Goal: Information Seeking & Learning: Learn about a topic

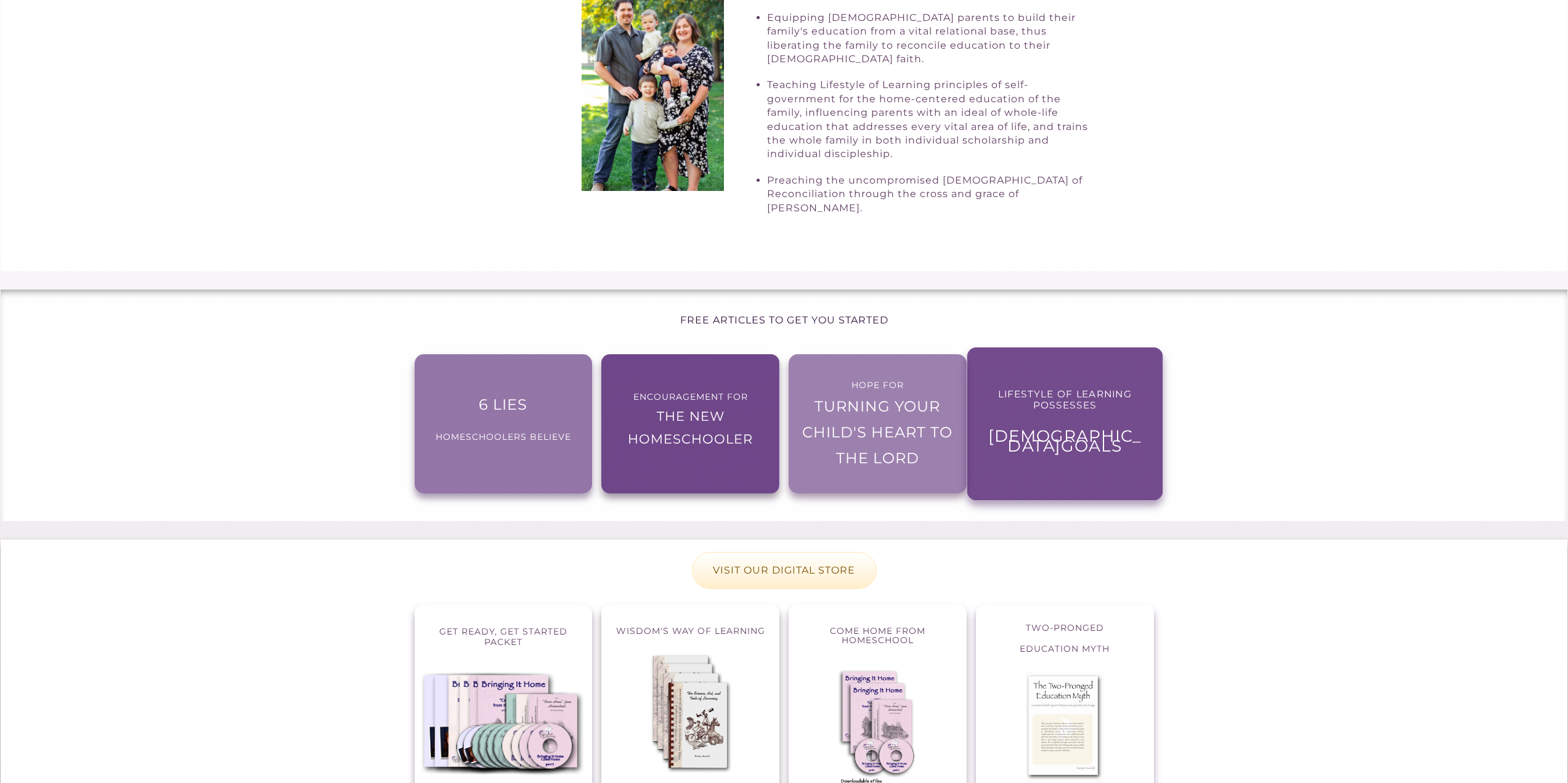
scroll to position [678, 0]
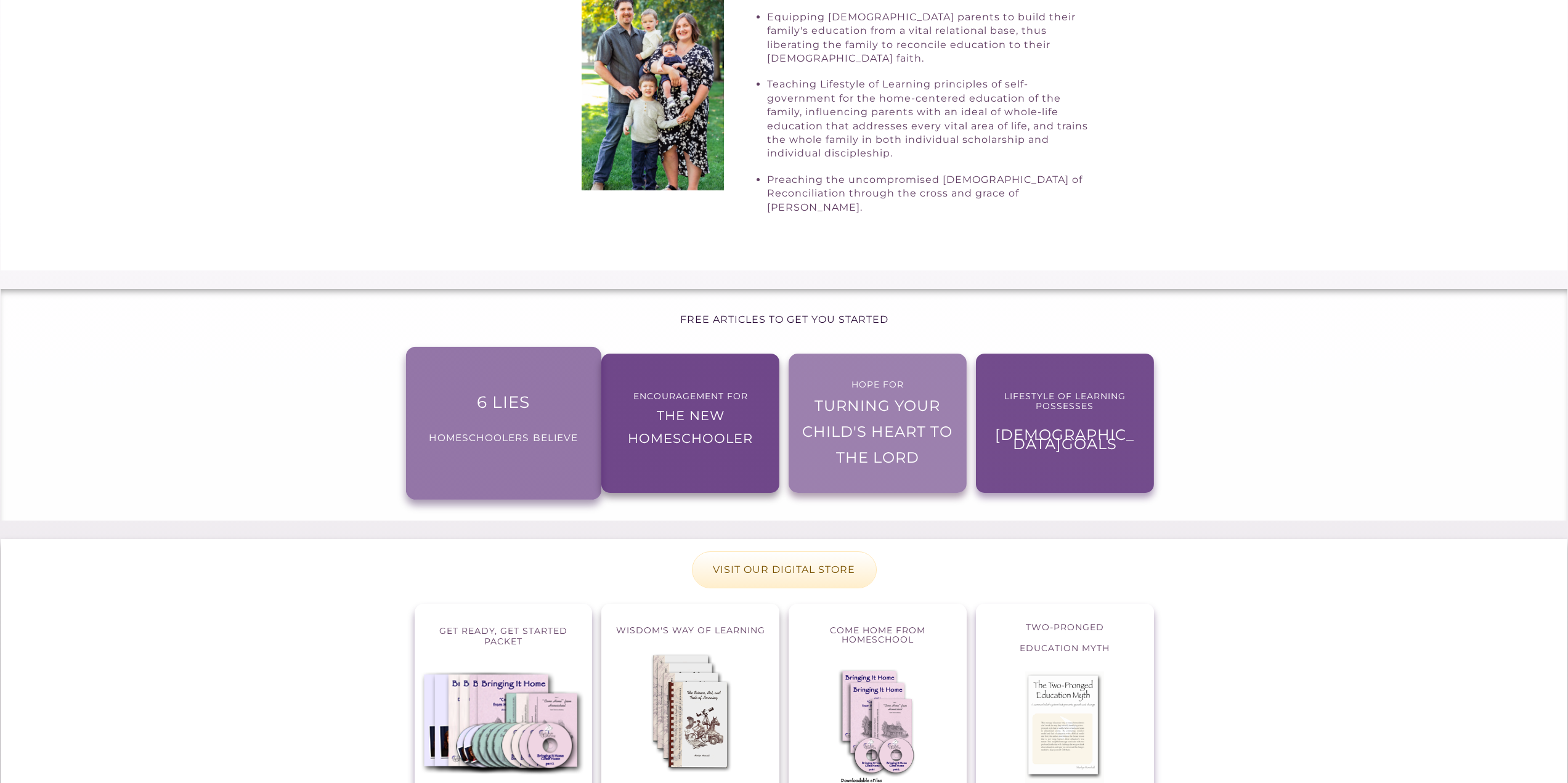
click at [514, 392] on span "6 lies" at bounding box center [503, 402] width 54 height 20
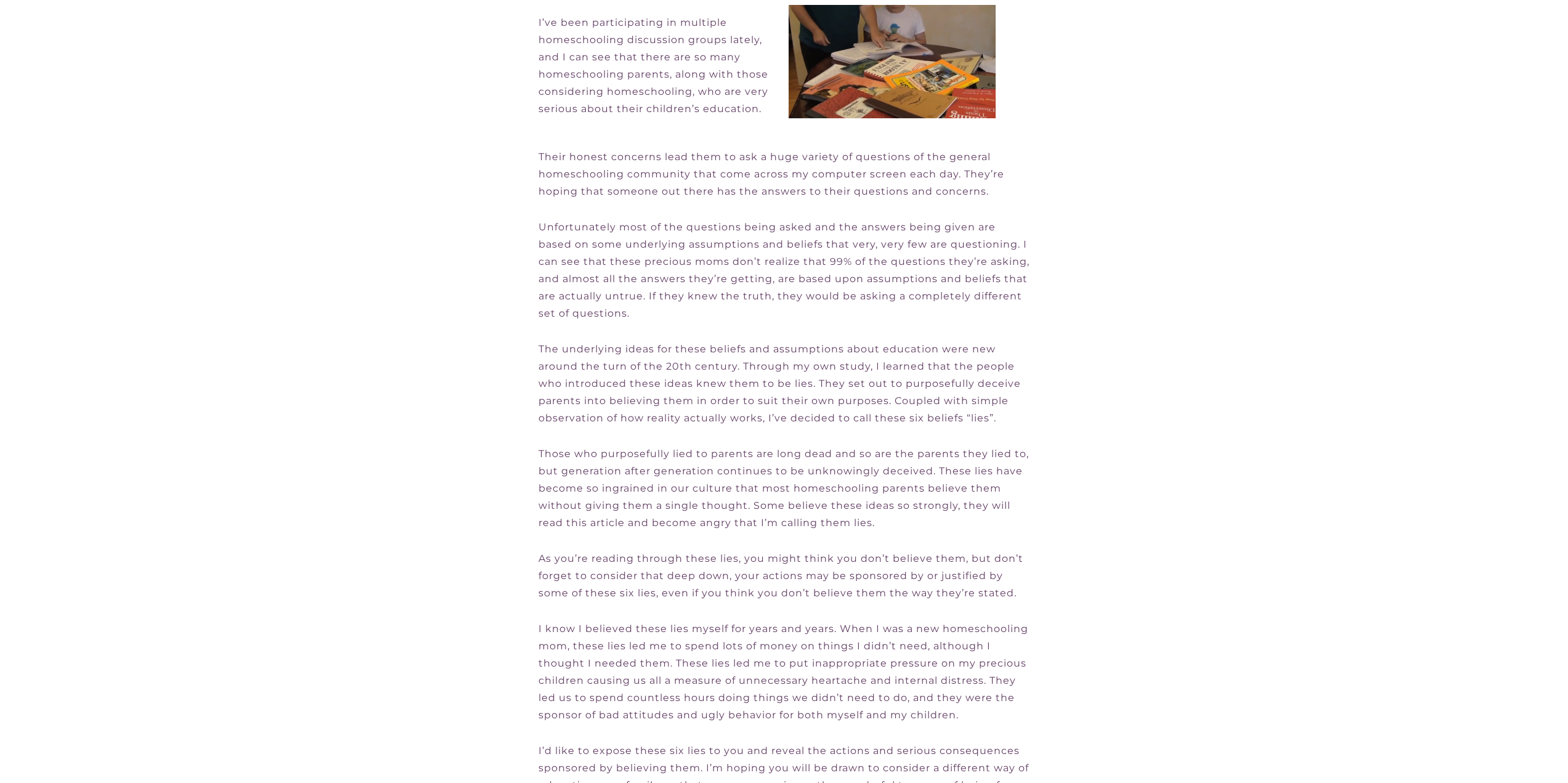
scroll to position [354, 0]
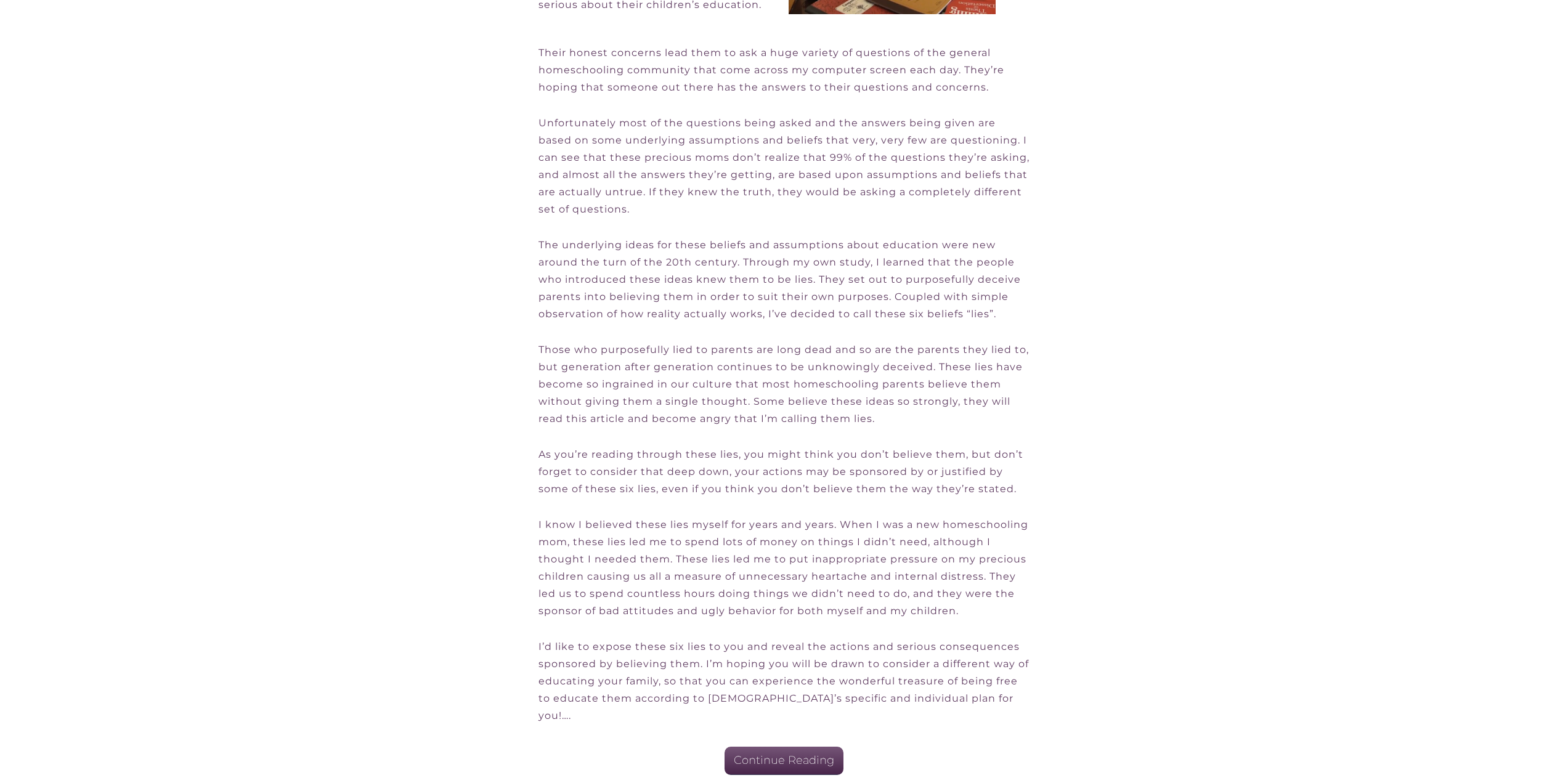
click at [784, 754] on span "Continue Reading" at bounding box center [784, 761] width 100 height 13
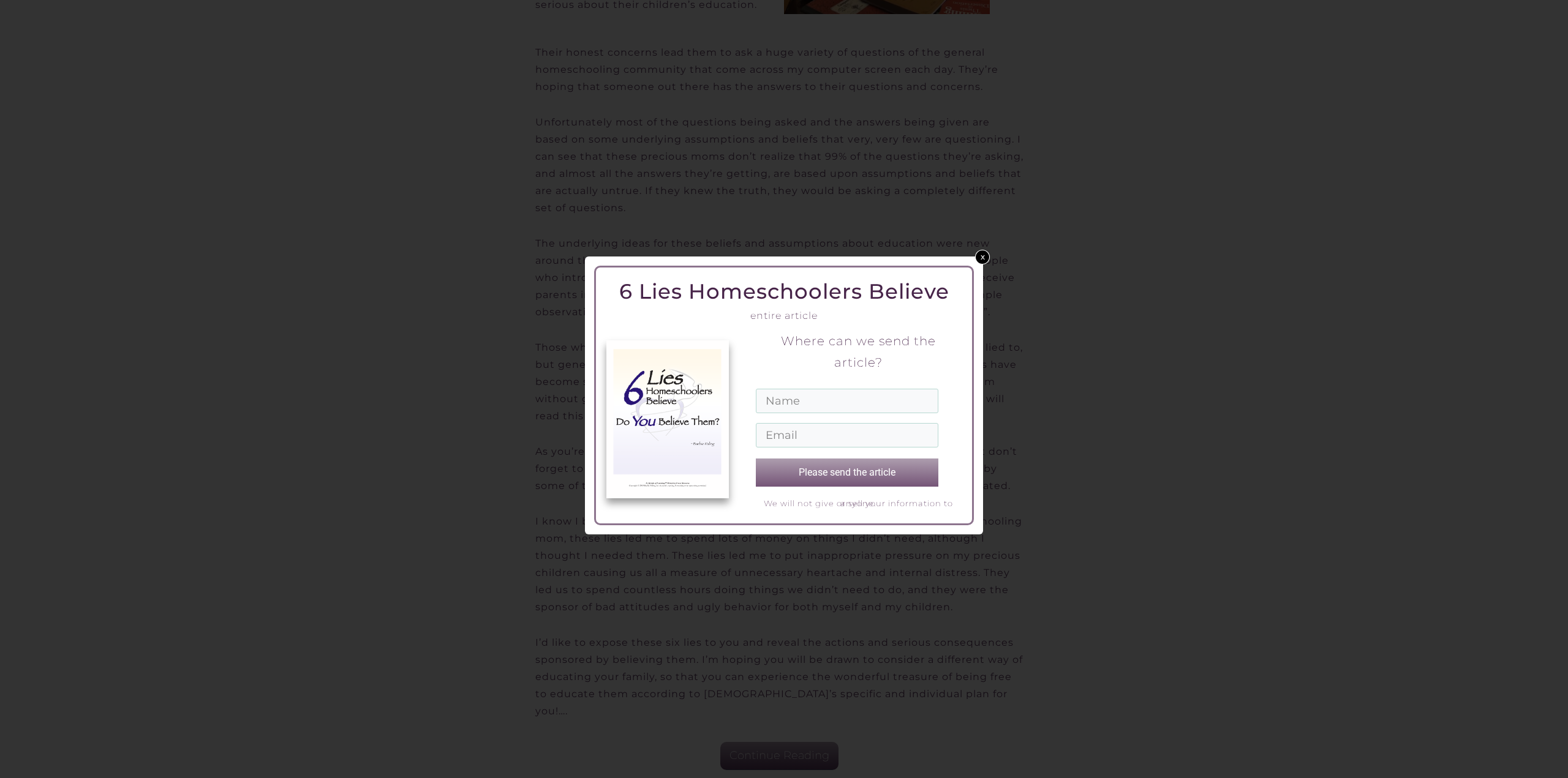
click at [981, 260] on link "x" at bounding box center [982, 256] width 15 height 15
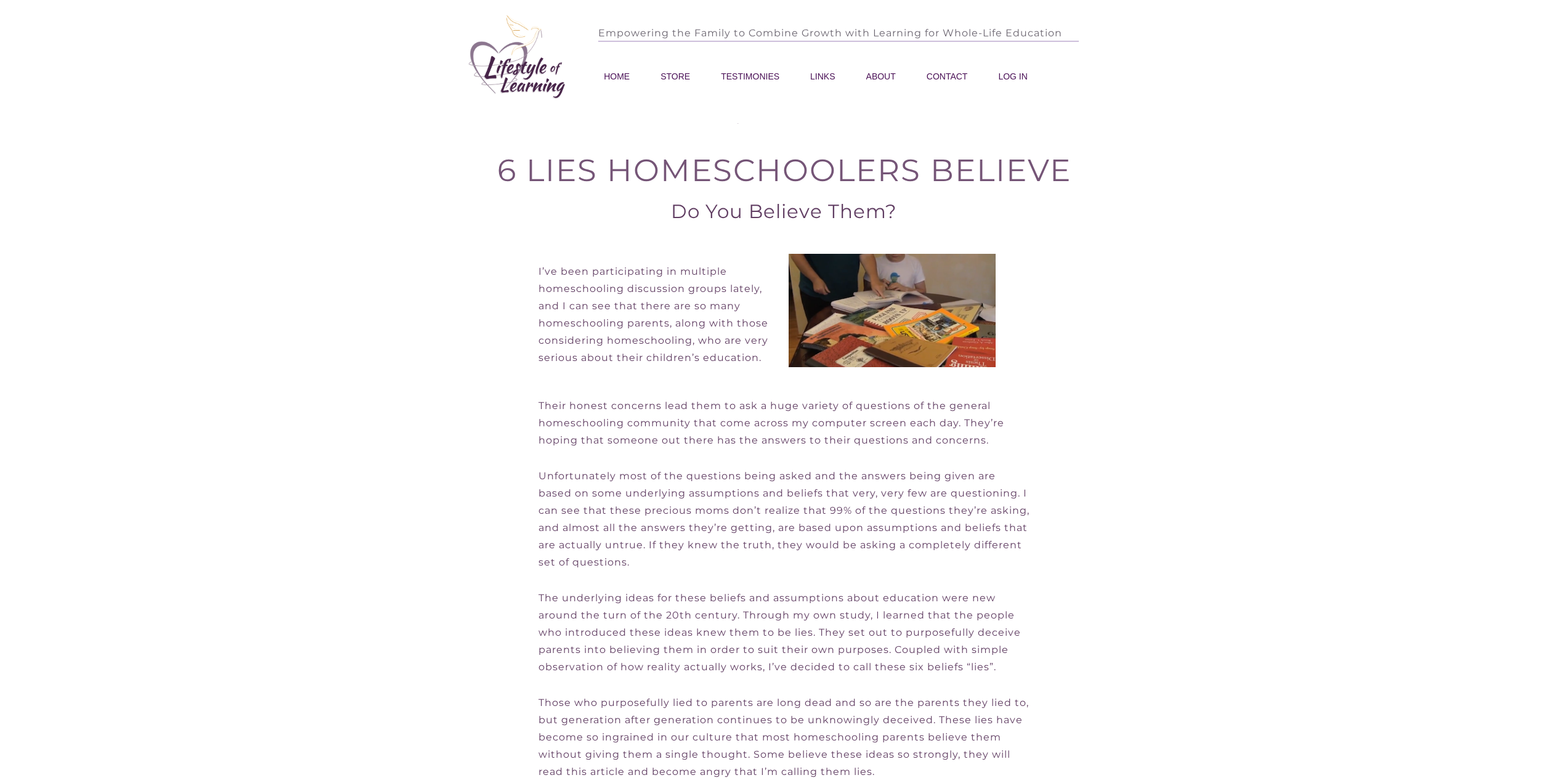
scroll to position [0, 0]
click at [626, 73] on span "HOME" at bounding box center [616, 77] width 26 height 17
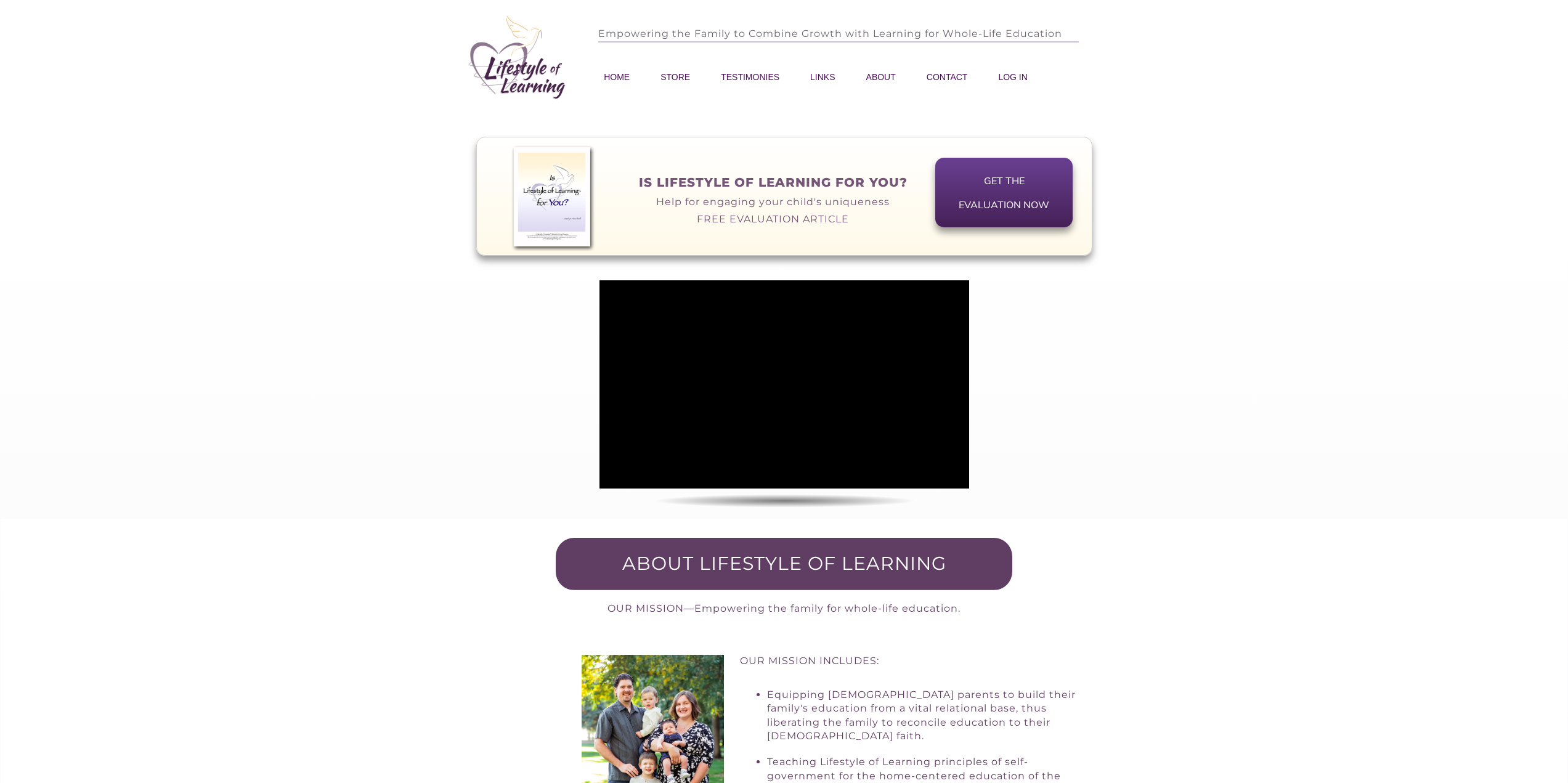
click at [727, 77] on span "TESTIMONIES" at bounding box center [750, 77] width 59 height 17
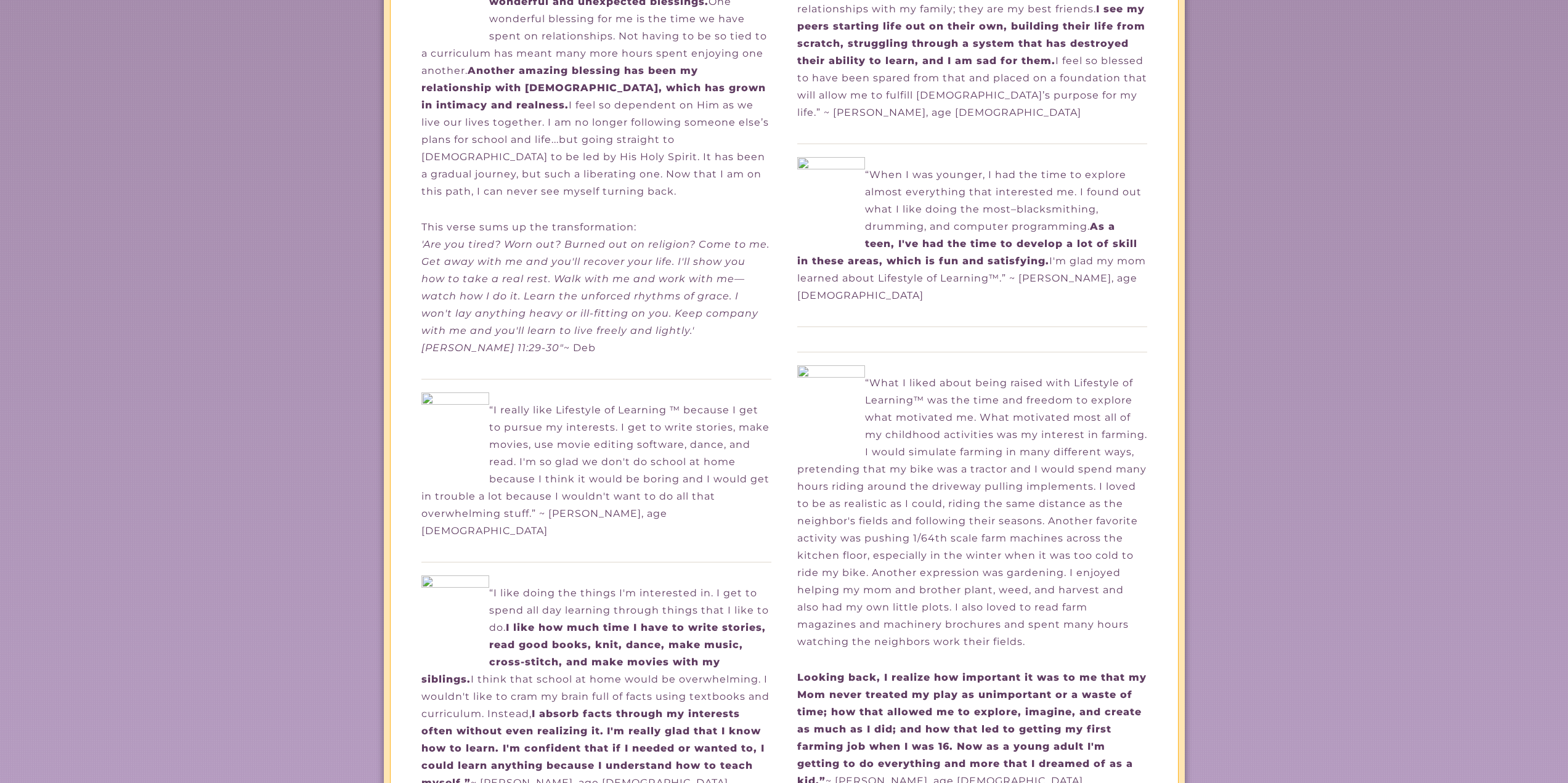
scroll to position [6403, 0]
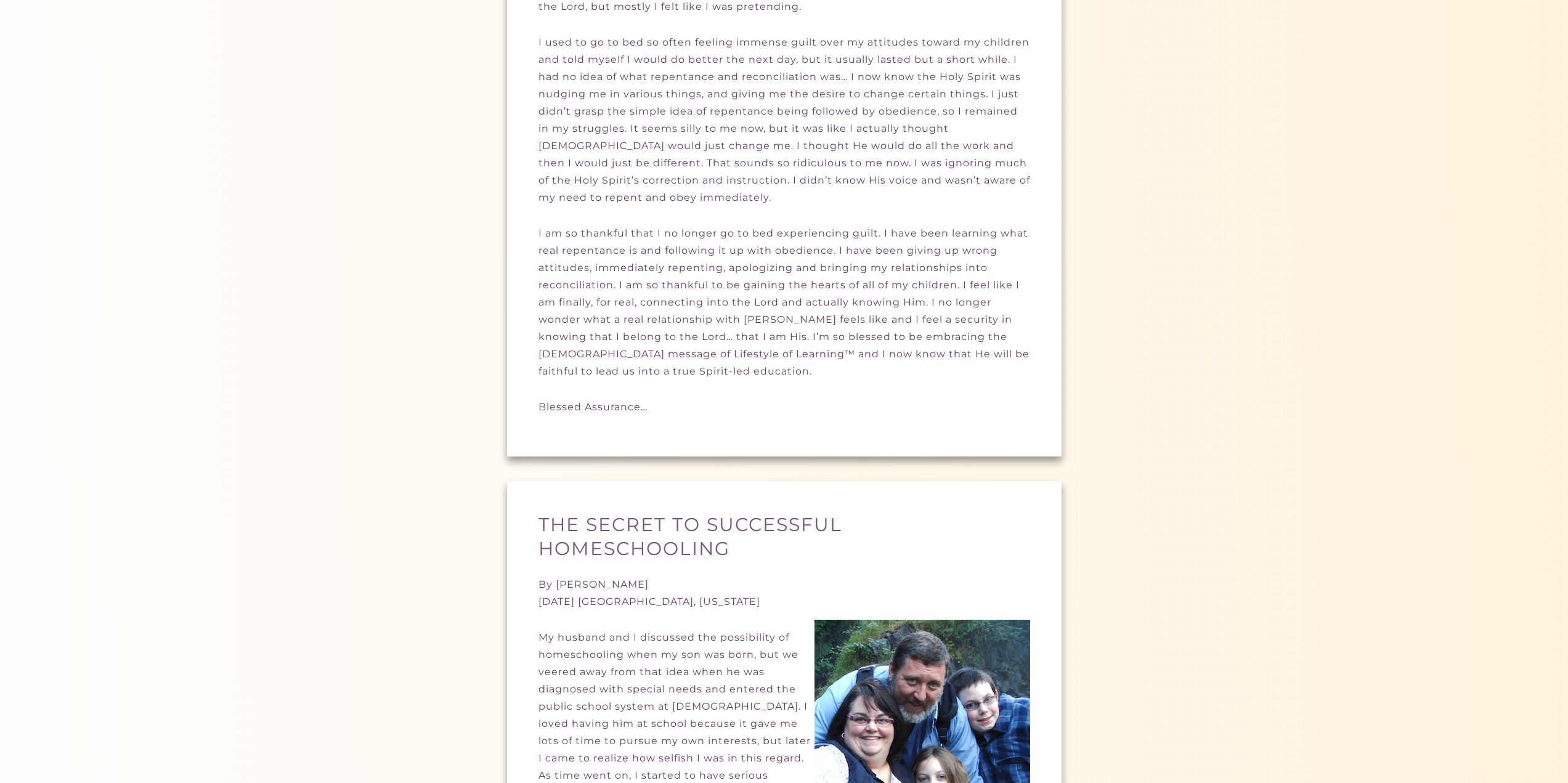
drag, startPoint x: 1513, startPoint y: 274, endPoint x: 1420, endPoint y: 152, distance: 153.4
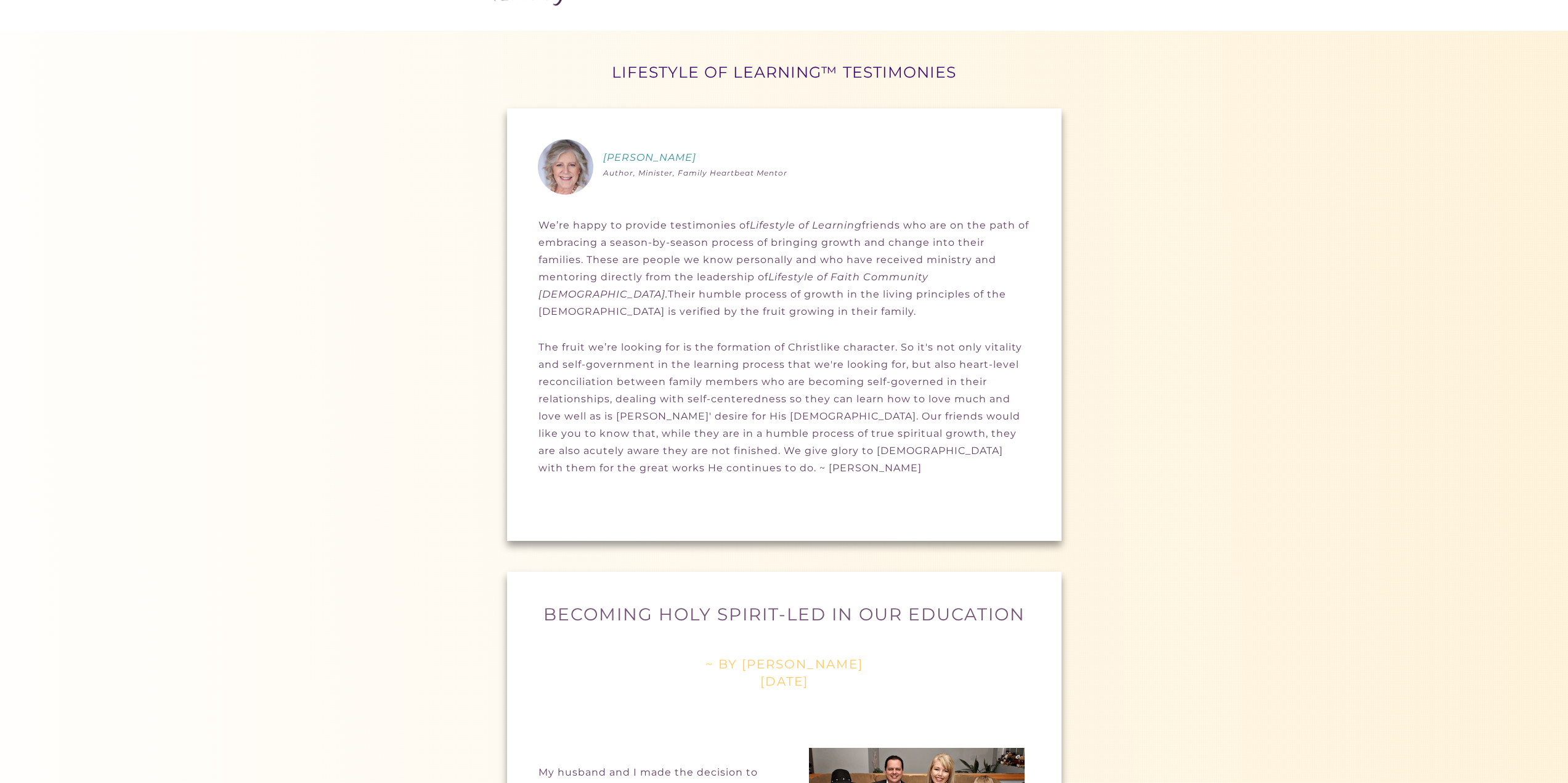
scroll to position [0, 0]
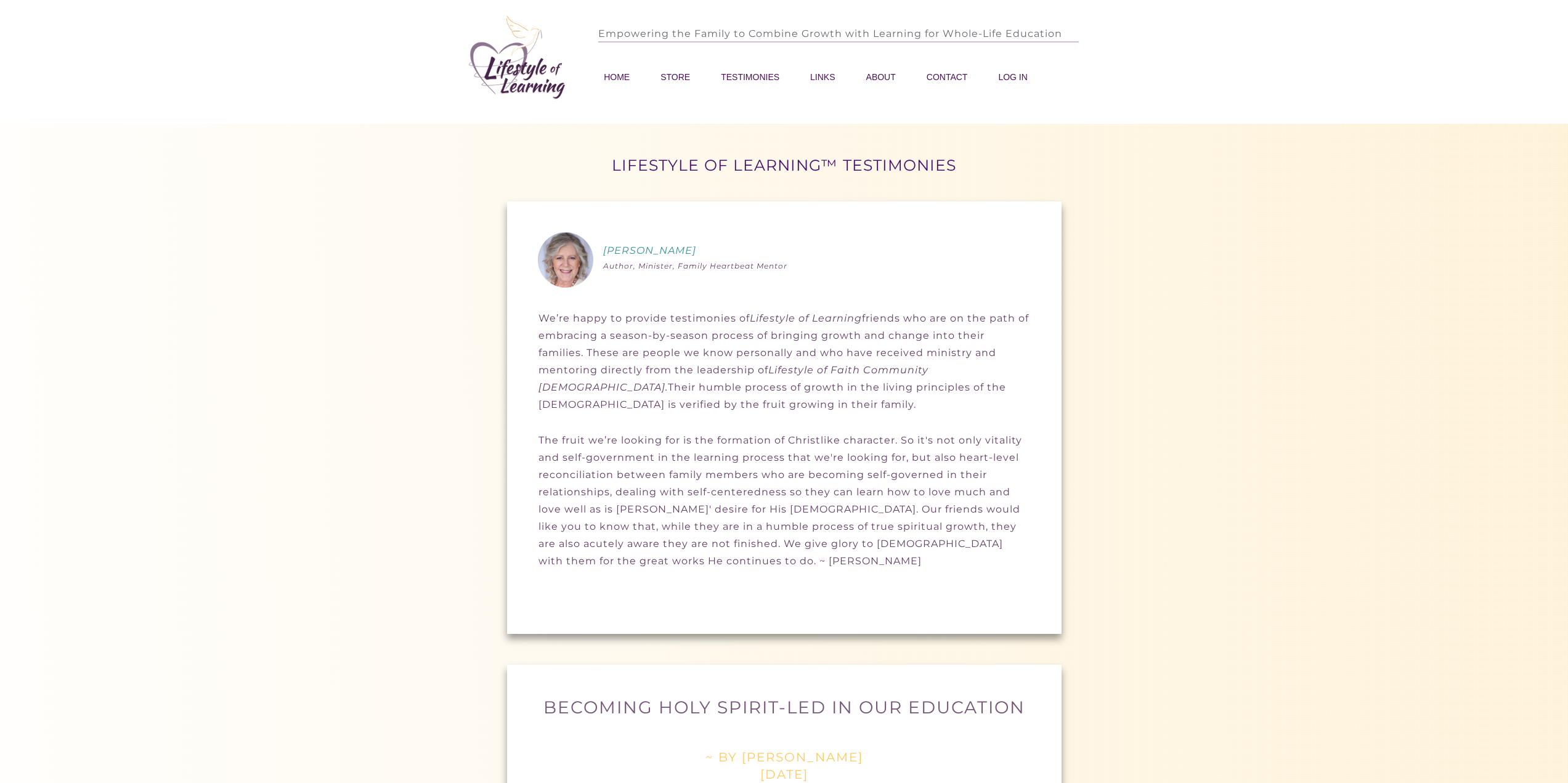
click at [826, 78] on span "LINKS" at bounding box center [823, 77] width 25 height 17
